Goal: Transaction & Acquisition: Purchase product/service

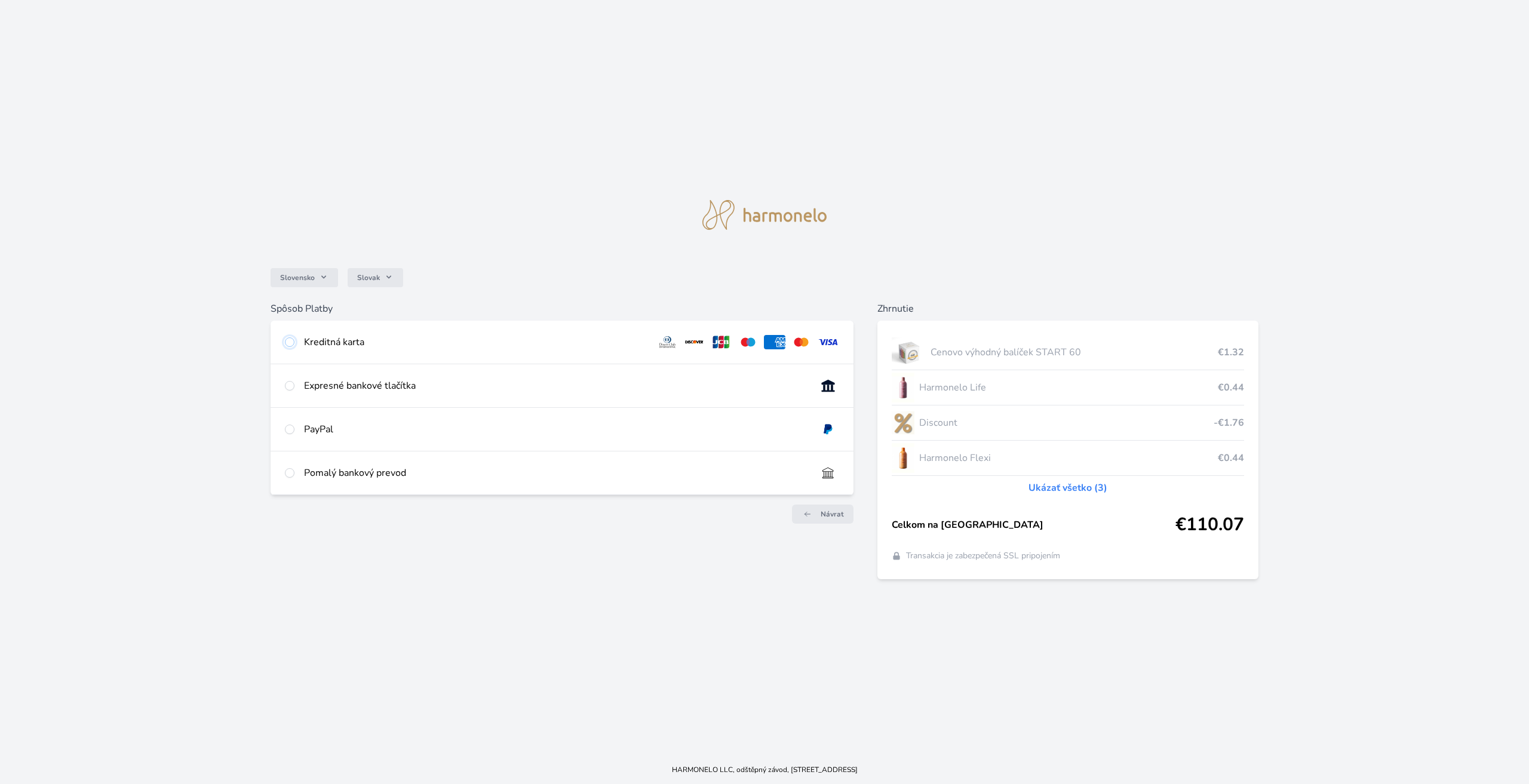
click at [289, 342] on input "radio" at bounding box center [289, 341] width 9 height 9
radio input "true"
click at [290, 344] on input "radio" at bounding box center [289, 341] width 9 height 9
radio input "true"
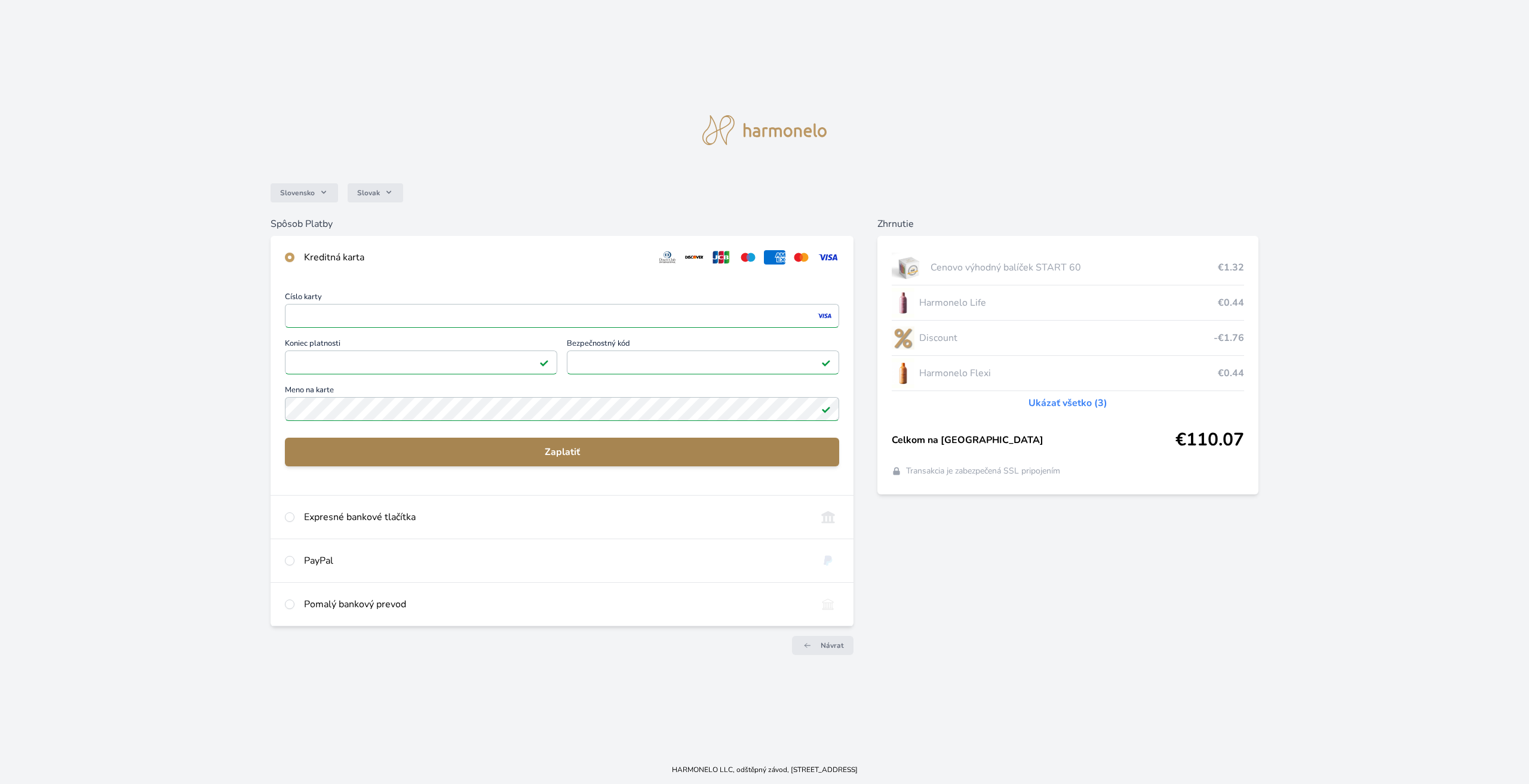
click at [589, 448] on span "Zaplatiť" at bounding box center [562, 452] width 536 height 14
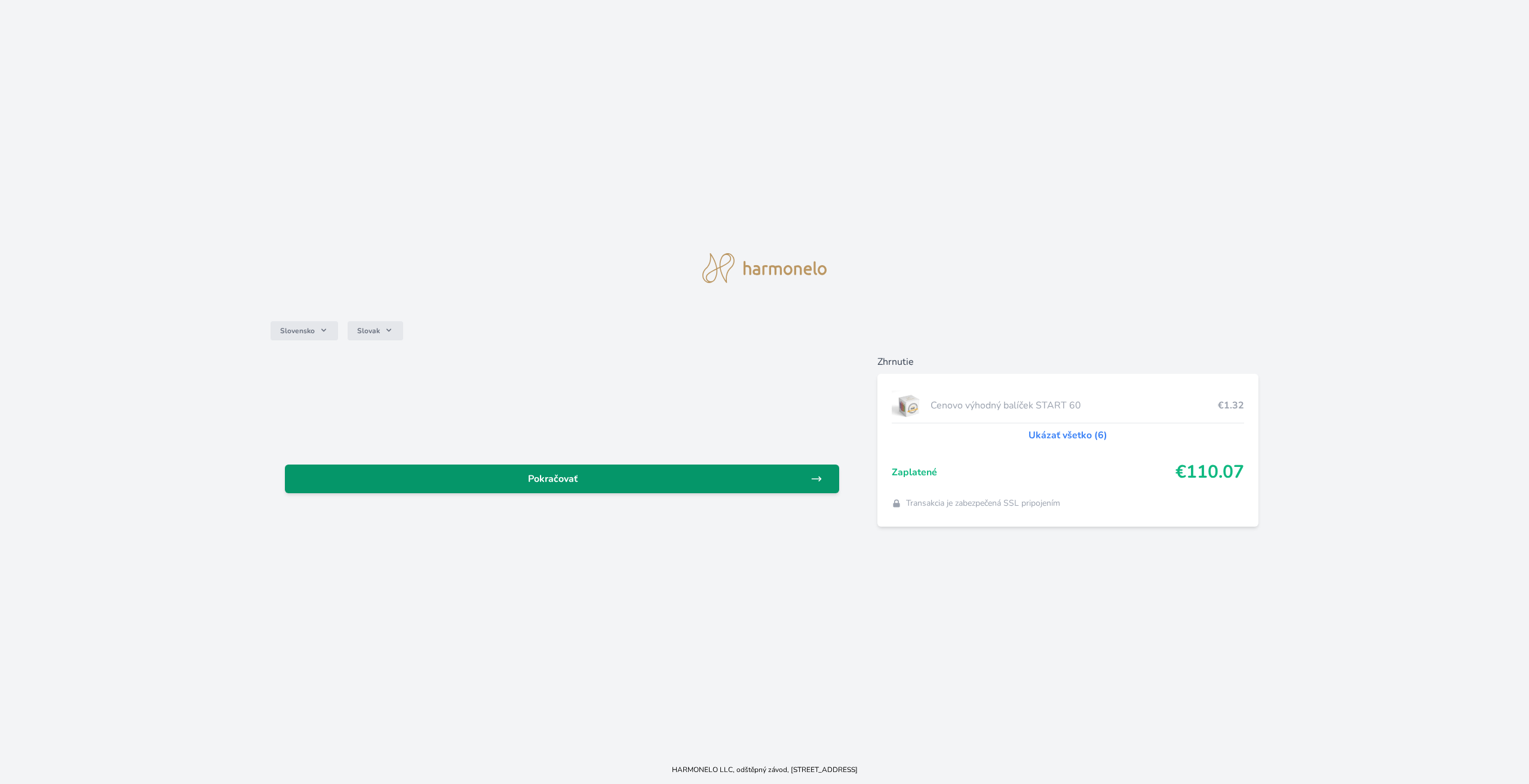
click at [532, 479] on span "Pokračovať" at bounding box center [553, 479] width 516 height 14
